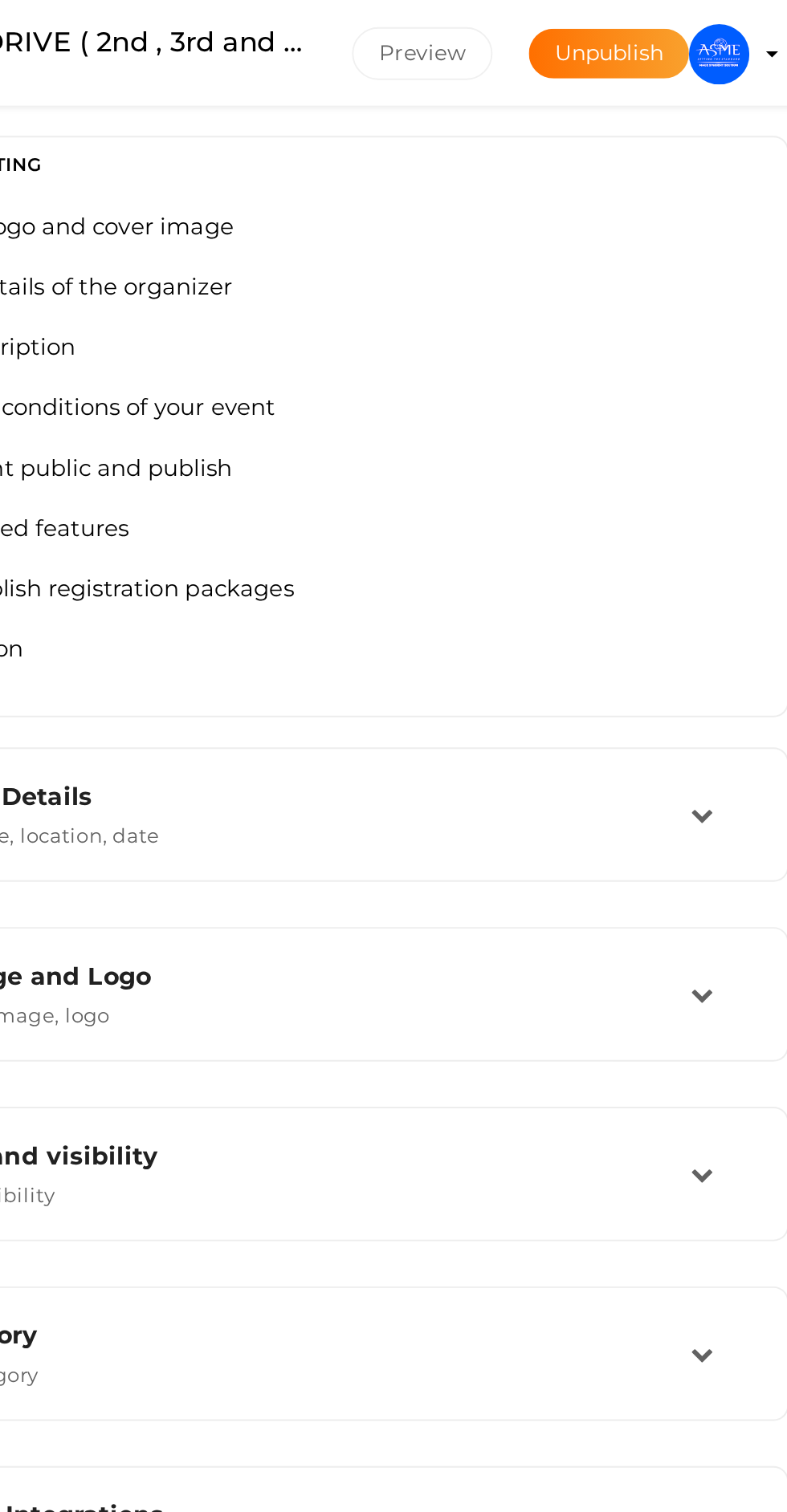
click at [743, 24] on img at bounding box center [733, 28] width 32 height 32
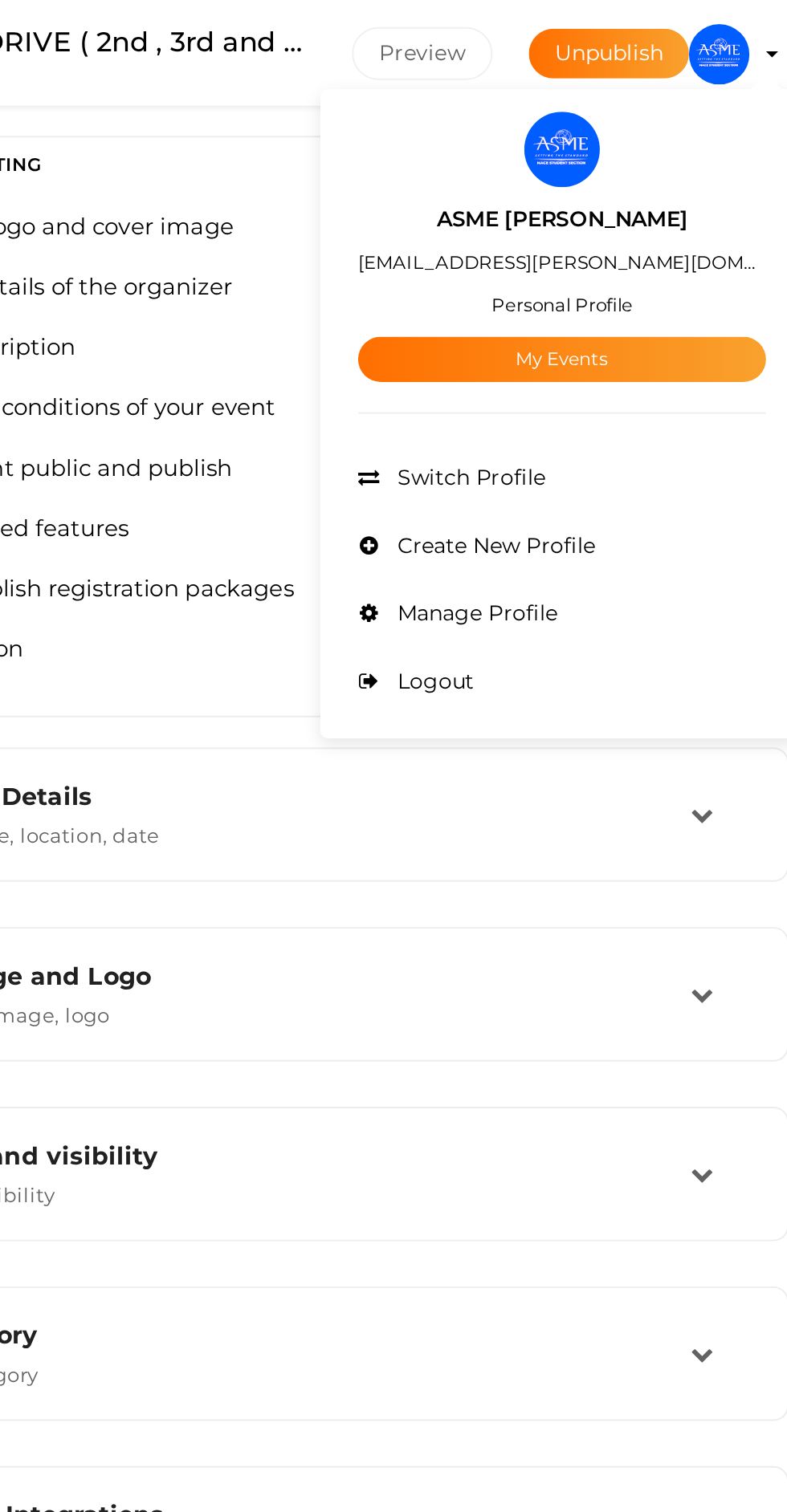
click at [717, 201] on link "My Events" at bounding box center [650, 191] width 217 height 24
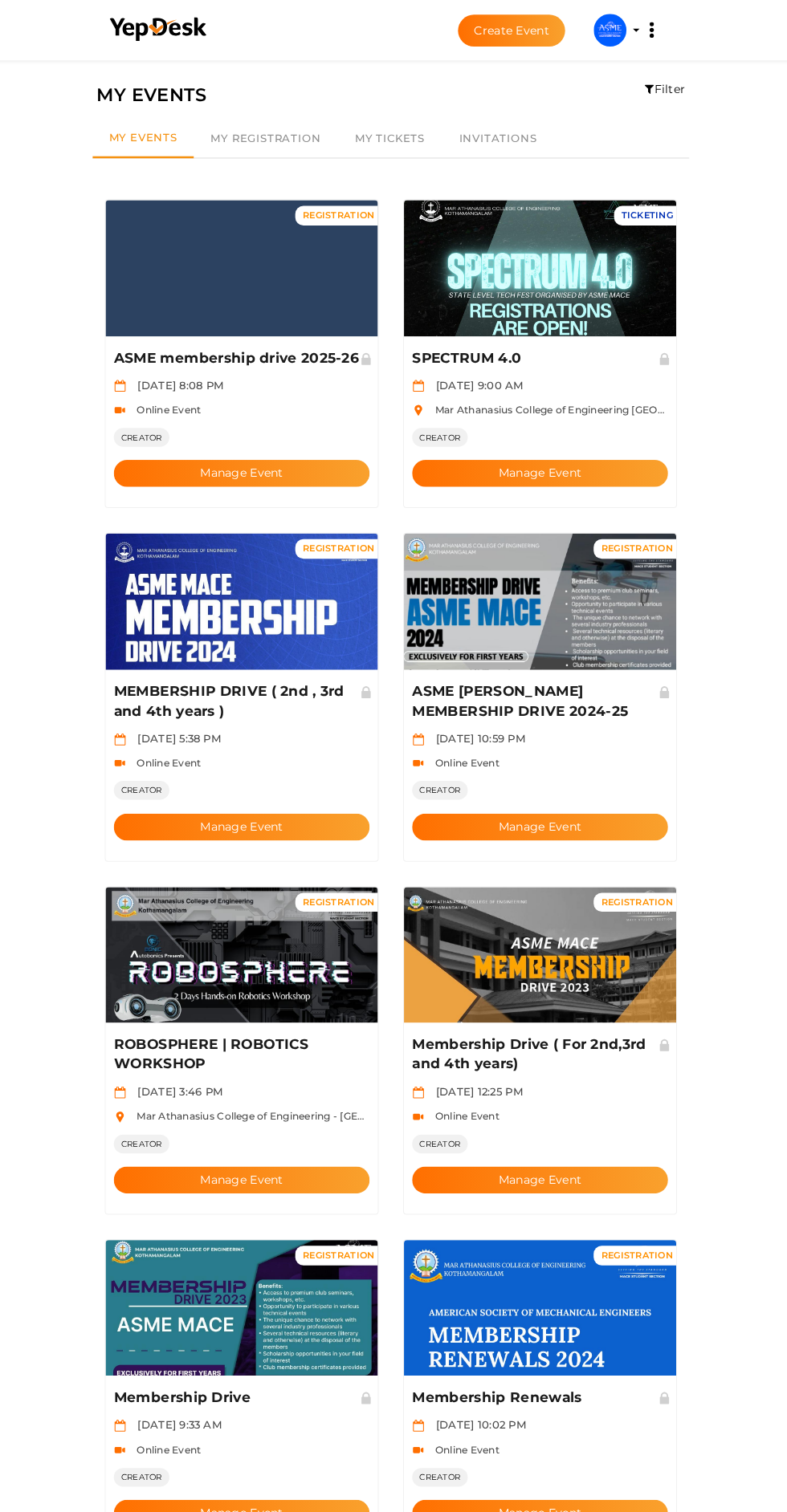
click at [269, 251] on img at bounding box center [246, 263] width 267 height 134
click at [295, 452] on button "Manage Event" at bounding box center [246, 465] width 251 height 27
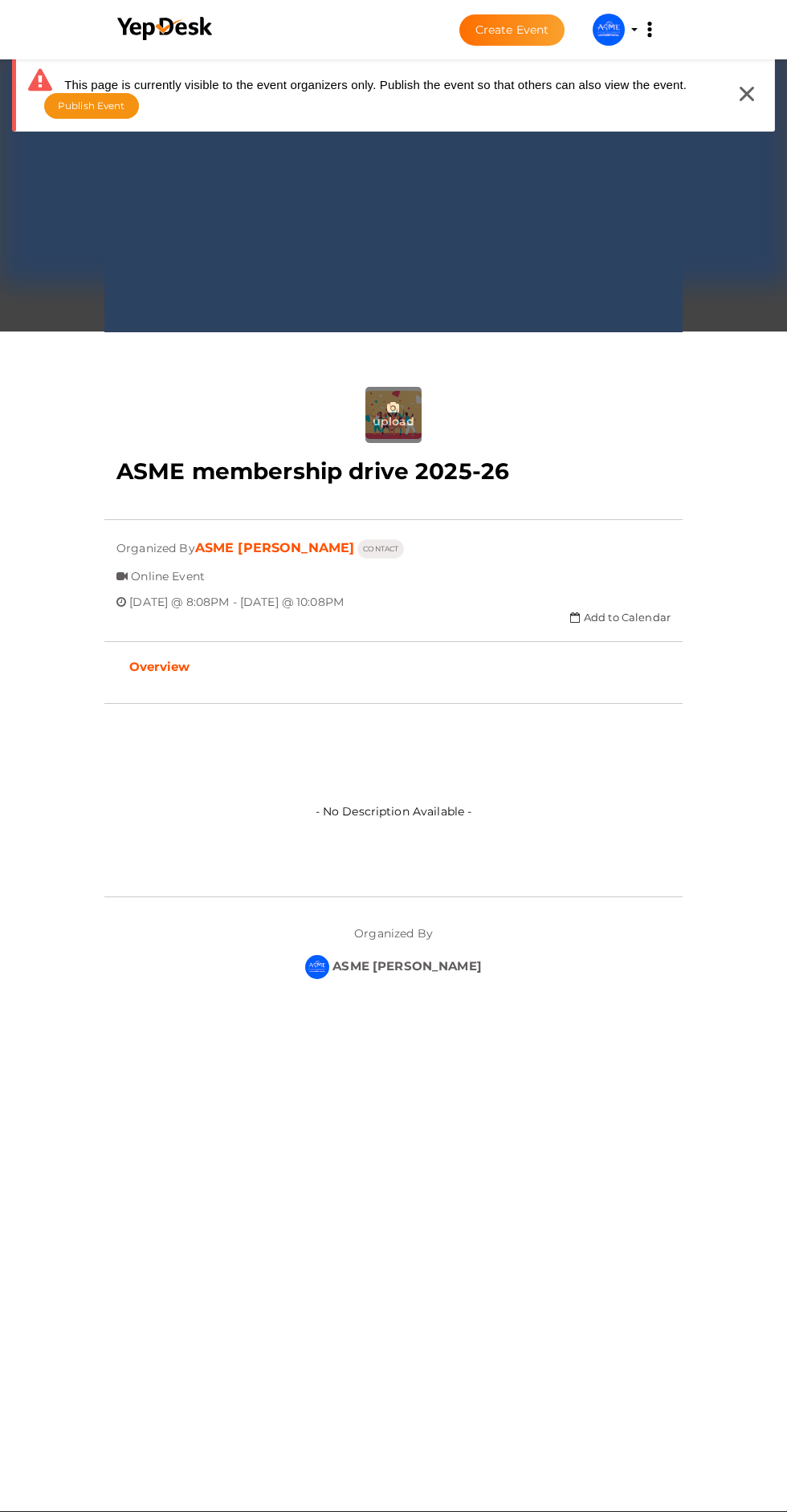
scroll to position [43, 0]
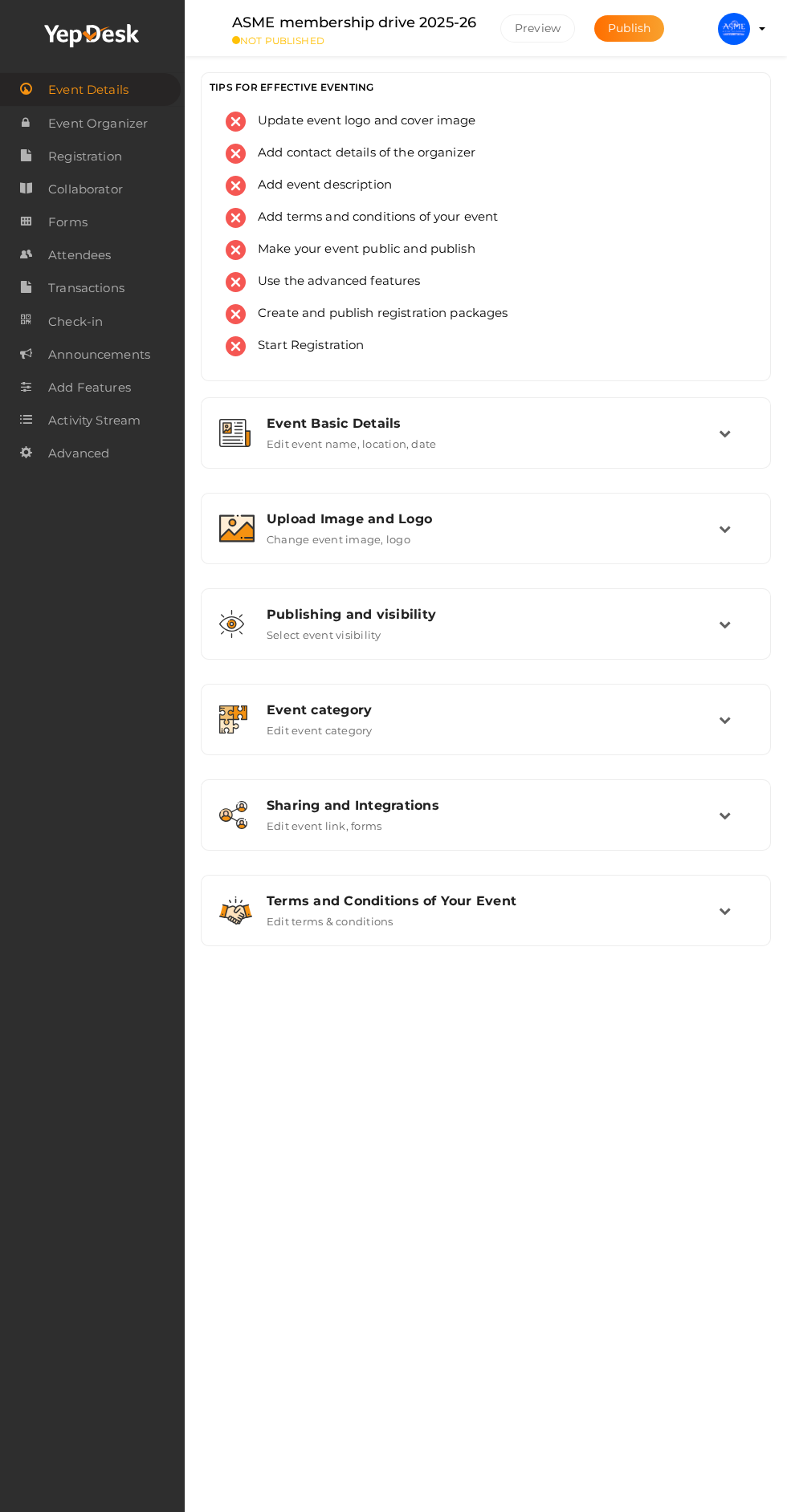
click at [736, 28] on img at bounding box center [733, 28] width 32 height 32
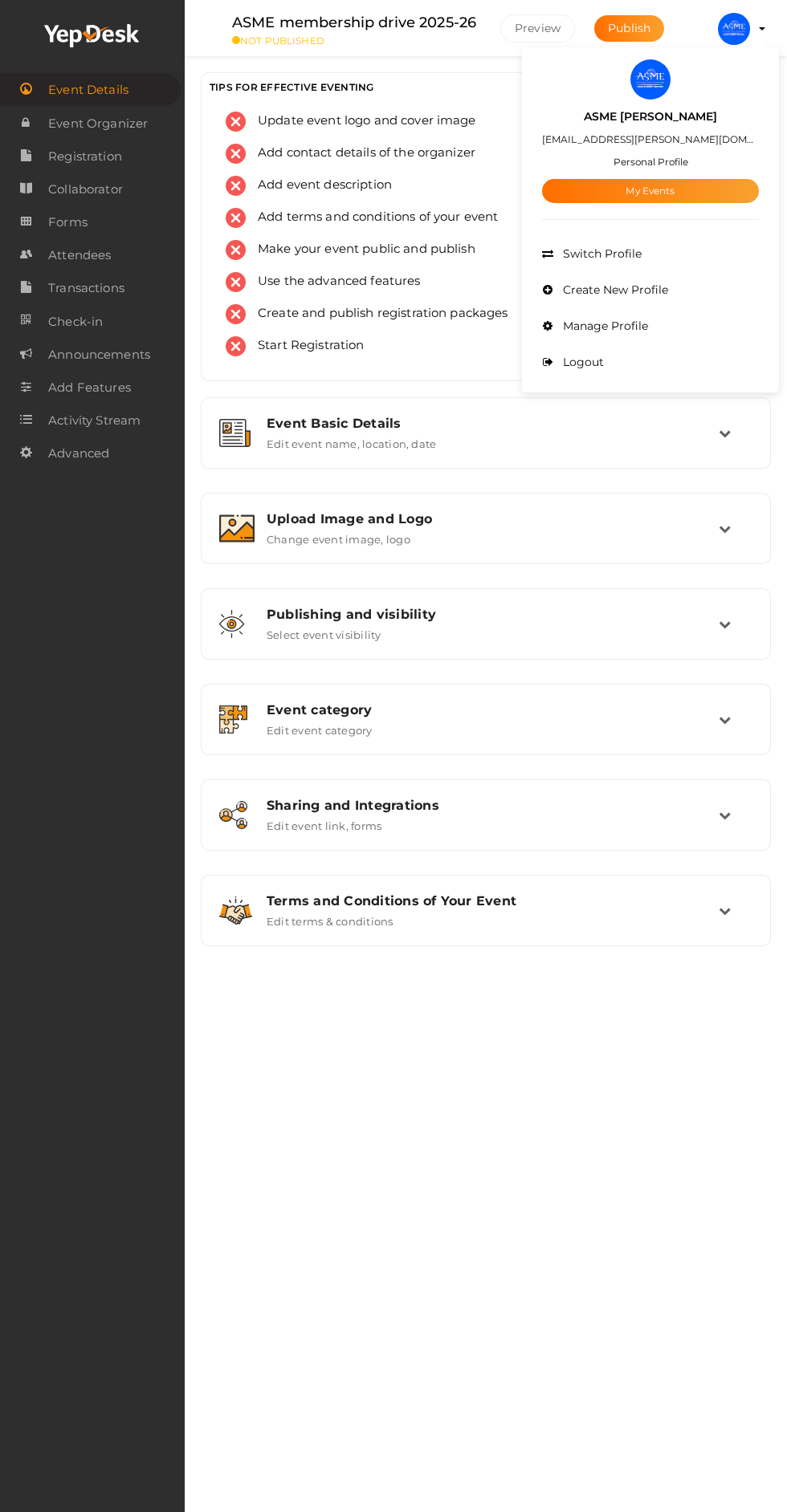
click at [707, 195] on link "My Events" at bounding box center [650, 191] width 217 height 24
